Goal: Find specific page/section: Find specific page/section

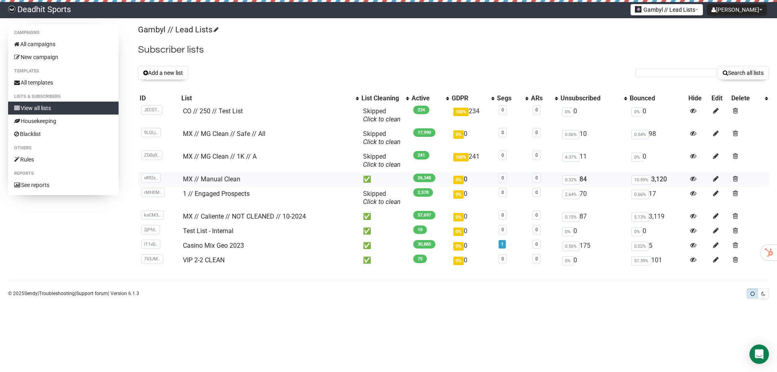
drag, startPoint x: 668, startPoint y: 179, endPoint x: 651, endPoint y: 179, distance: 16.6
click at [651, 179] on td "10.59% 3,120" at bounding box center [657, 179] width 59 height 15
drag, startPoint x: 412, startPoint y: 131, endPoint x: 410, endPoint y: 197, distance: 65.6
click at [433, 139] on td "17,990" at bounding box center [430, 138] width 40 height 23
drag, startPoint x: 414, startPoint y: 178, endPoint x: 421, endPoint y: 219, distance: 41.3
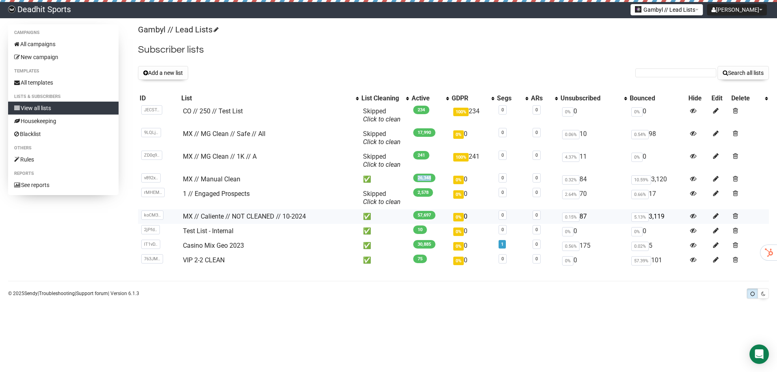
click at [433, 180] on td "26,348" at bounding box center [430, 179] width 40 height 15
drag, startPoint x: 413, startPoint y: 109, endPoint x: 422, endPoint y: 109, distance: 8.5
click at [422, 109] on span "234" at bounding box center [421, 110] width 16 height 8
click at [302, 51] on h2 "Subscriber lists" at bounding box center [453, 49] width 631 height 15
click at [217, 245] on link "Casino Mix Geo 2023" at bounding box center [213, 246] width 61 height 8
